Goal: Communication & Community: Answer question/provide support

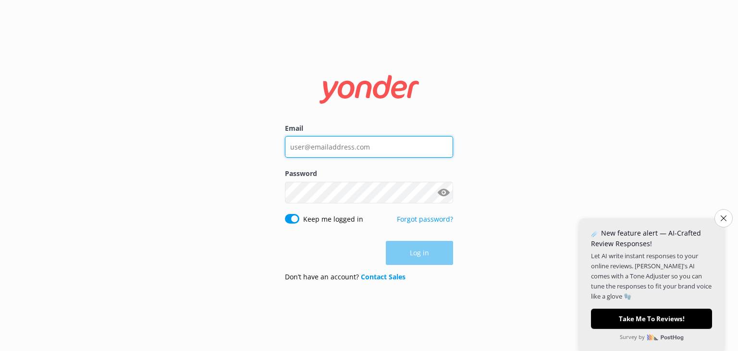
click at [404, 144] on input "Email" at bounding box center [369, 147] width 168 height 22
type input "[EMAIL_ADDRESS][DOMAIN_NAME]"
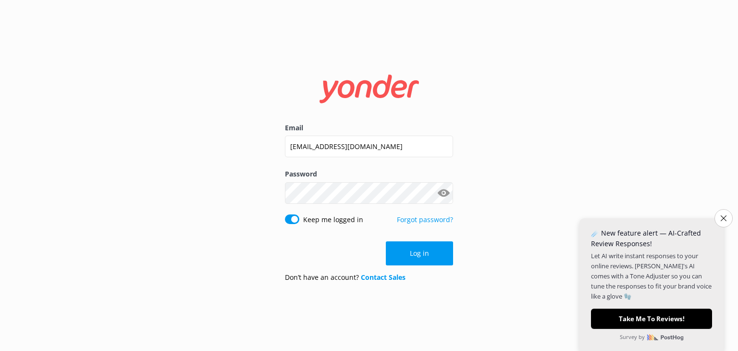
click at [444, 191] on button "Show password" at bounding box center [443, 192] width 19 height 19
click at [426, 255] on button "Log in" at bounding box center [419, 253] width 67 height 24
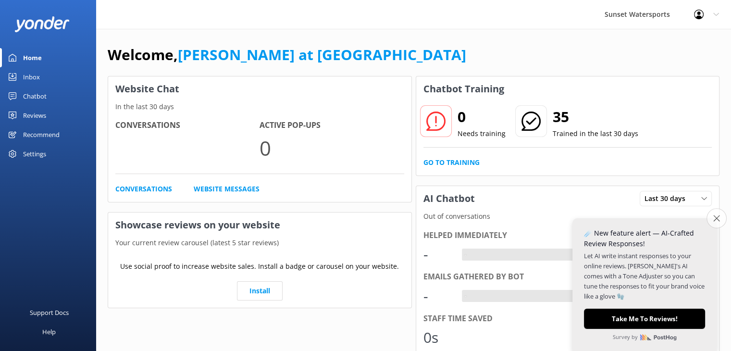
click at [717, 217] on icon "Close survey" at bounding box center [716, 218] width 6 height 6
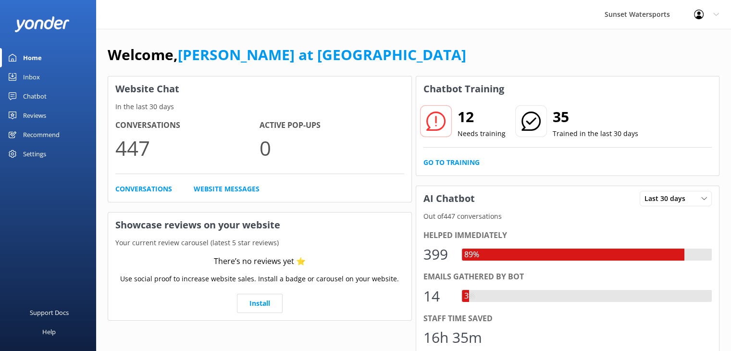
click at [39, 73] on link "Inbox" at bounding box center [48, 76] width 96 height 19
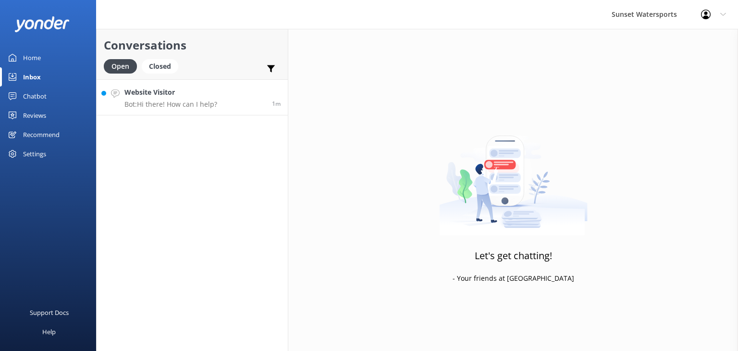
click at [144, 94] on h4 "Website Visitor" at bounding box center [170, 92] width 93 height 11
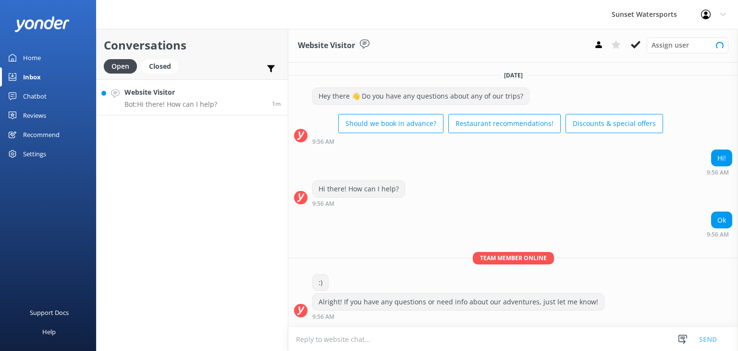
scroll to position [58, 0]
